Goal: Register for event/course

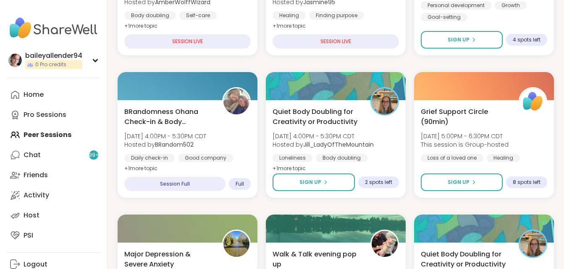
scroll to position [220, 0]
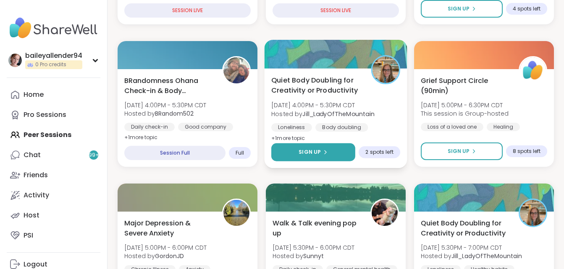
click at [307, 146] on button "Sign Up" at bounding box center [313, 153] width 84 height 18
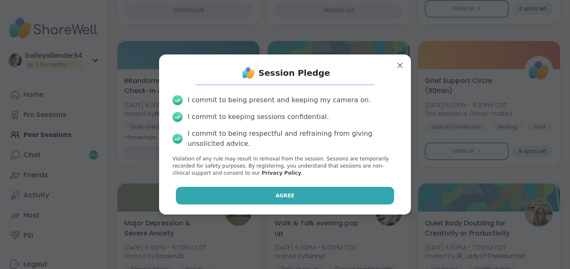
click at [308, 193] on button "Agree" at bounding box center [285, 196] width 219 height 18
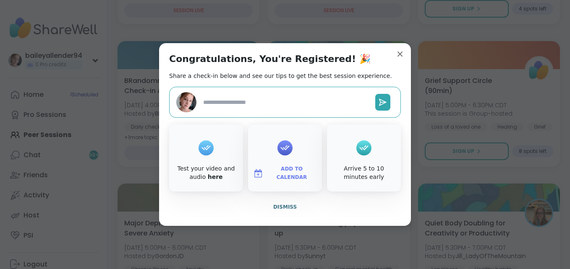
type textarea "*"
click at [285, 204] on span "Dismiss" at bounding box center [285, 207] width 24 height 6
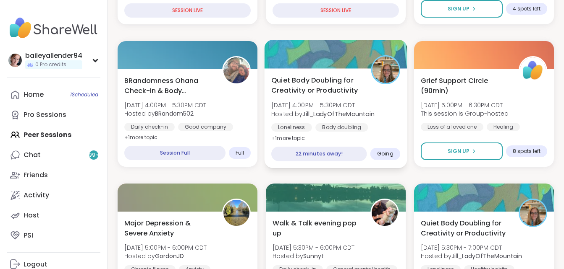
click at [326, 149] on div "22 minutes away!" at bounding box center [318, 154] width 95 height 15
click at [354, 136] on div "Quiet Body Doubling for Creativity or Productivity [DATE] 4:00PM - 5:30PM CDT H…" at bounding box center [335, 118] width 143 height 100
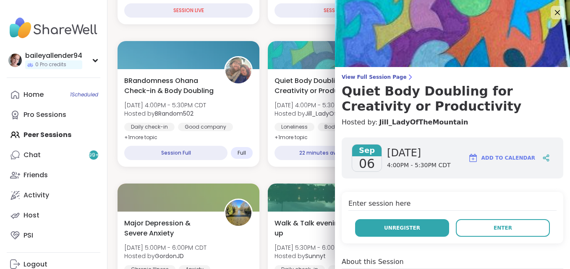
click at [399, 234] on button "Unregister" at bounding box center [402, 228] width 94 height 18
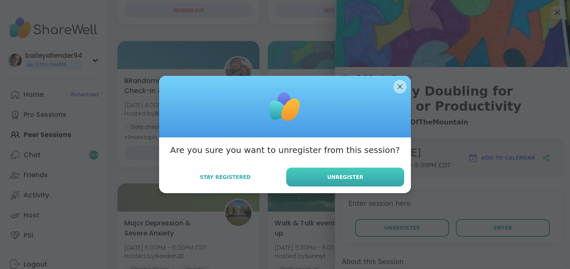
click at [369, 184] on button "Unregister" at bounding box center [345, 177] width 118 height 19
